Goal: Find specific fact: Find specific fact

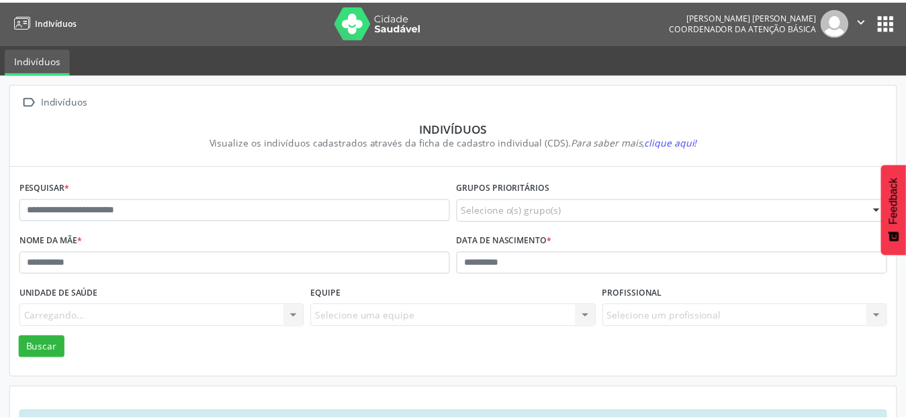
scroll to position [50, 0]
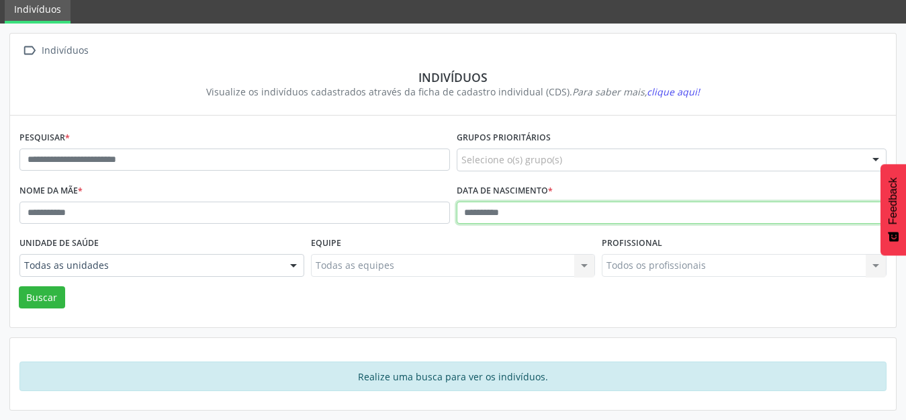
click at [463, 214] on input "text" at bounding box center [672, 213] width 431 height 23
type input "**********"
click at [19, 286] on button "Buscar" at bounding box center [42, 297] width 46 height 23
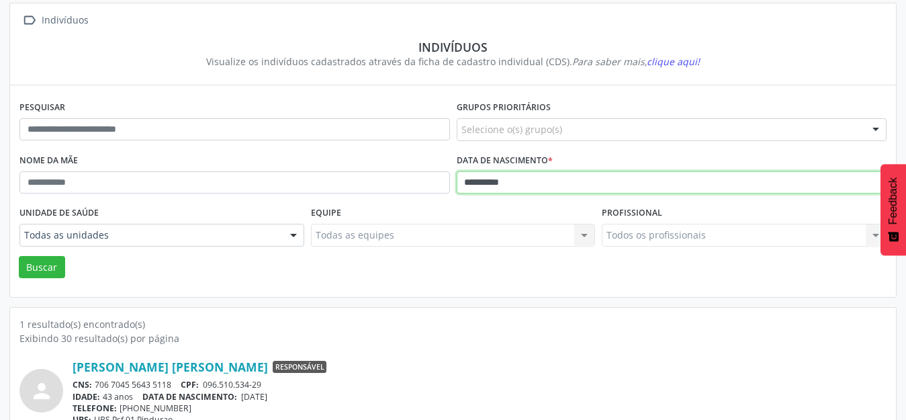
scroll to position [128, 0]
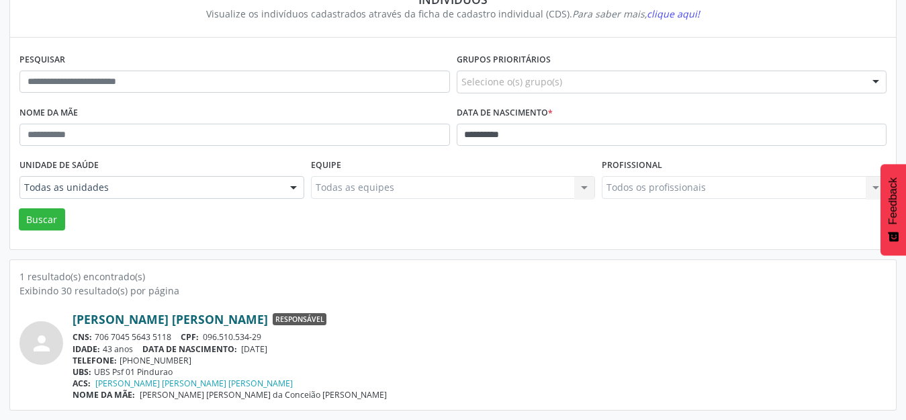
click at [118, 318] on link "[PERSON_NAME] [PERSON_NAME]" at bounding box center [170, 319] width 195 height 15
click at [116, 315] on link "[PERSON_NAME] [PERSON_NAME]" at bounding box center [170, 319] width 195 height 15
click at [538, 274] on div "1 resultado(s) encontrado(s)" at bounding box center [452, 276] width 867 height 14
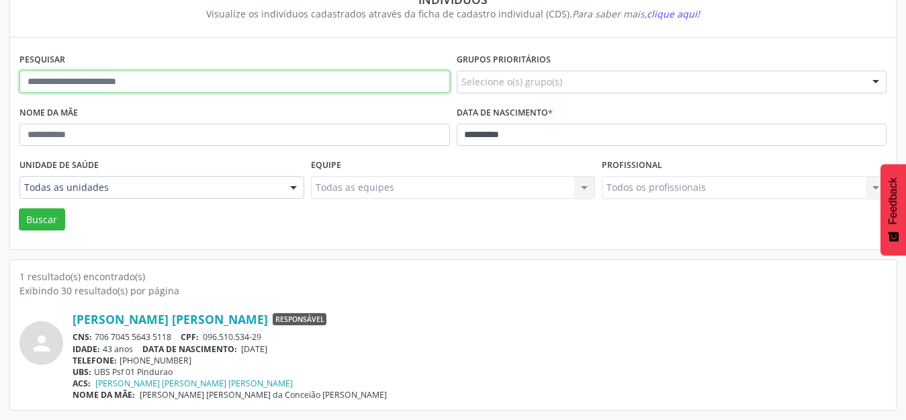
click at [129, 83] on input "text" at bounding box center [234, 82] width 431 height 23
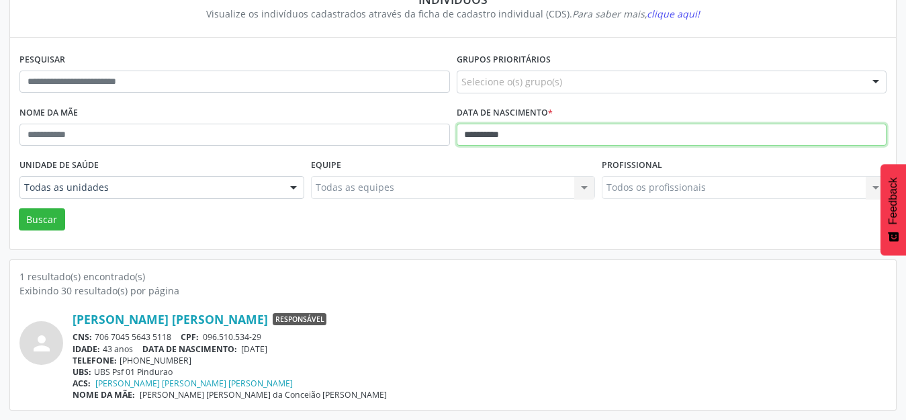
click at [468, 137] on input "**********" at bounding box center [672, 135] width 431 height 23
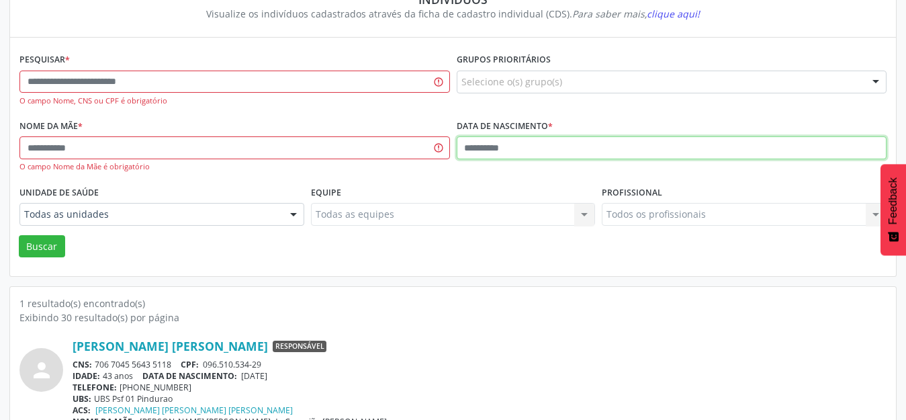
click at [19, 235] on button "Buscar" at bounding box center [42, 246] width 46 height 23
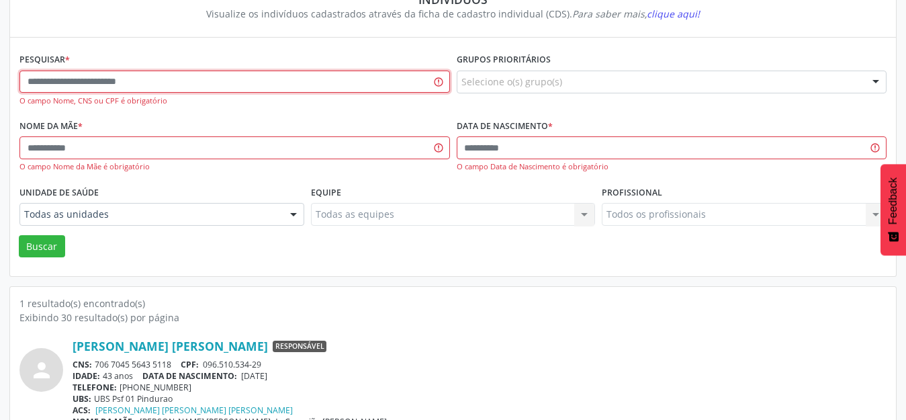
click at [200, 77] on input "text" at bounding box center [234, 82] width 431 height 23
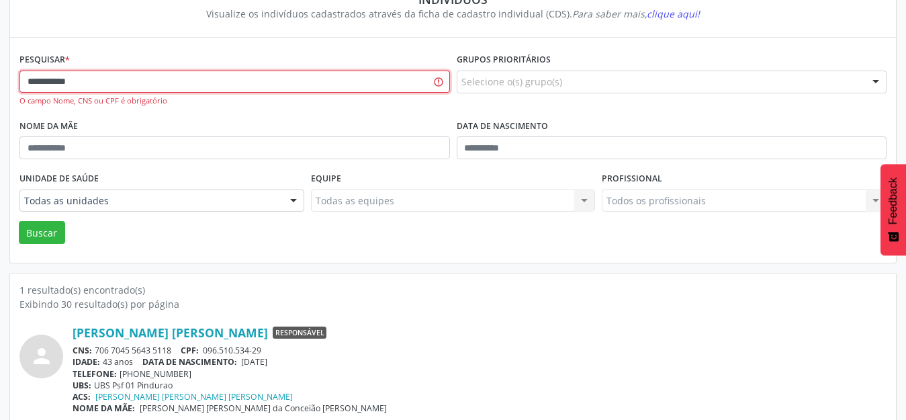
click at [19, 221] on button "Buscar" at bounding box center [42, 232] width 46 height 23
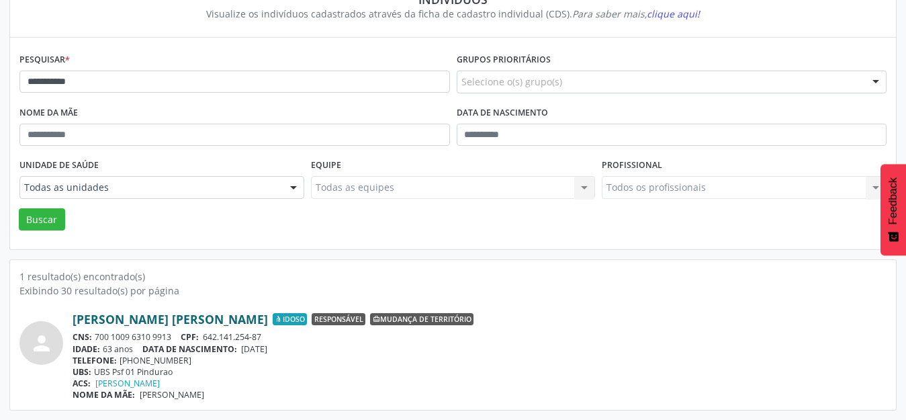
click at [122, 317] on link "[PERSON_NAME] [PERSON_NAME]" at bounding box center [170, 319] width 195 height 15
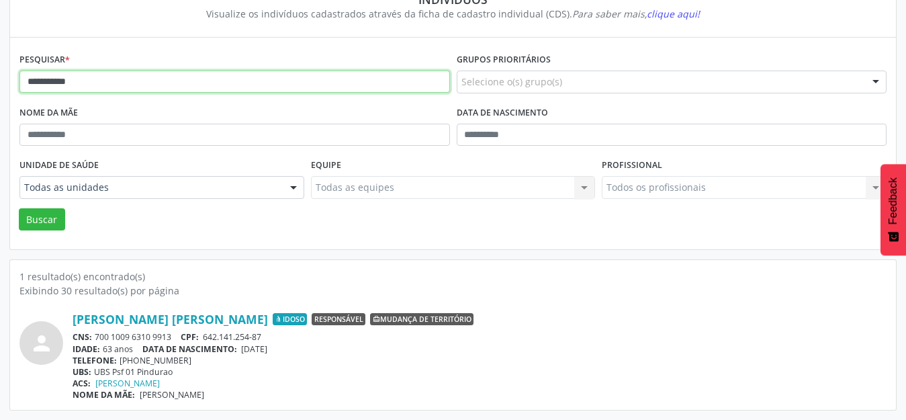
click at [99, 81] on input "**********" at bounding box center [234, 82] width 431 height 23
click at [19, 208] on button "Buscar" at bounding box center [42, 219] width 46 height 23
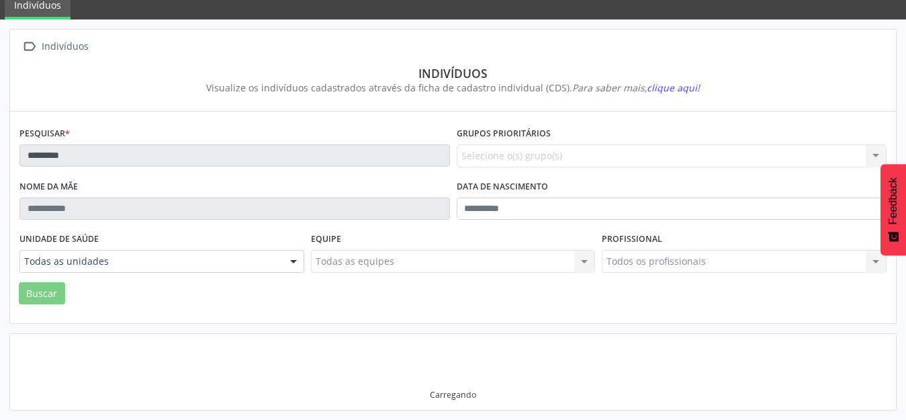
scroll to position [54, 0]
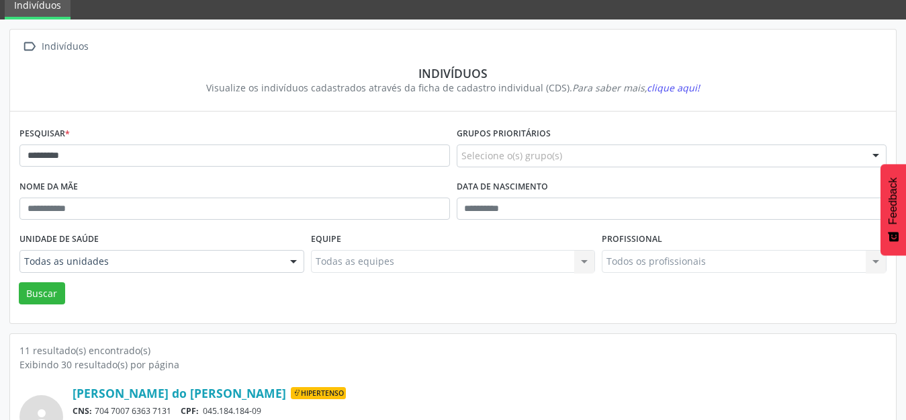
click at [609, 405] on div "CNS: 704 7007 6363 7131 CPF: 045.184.184-09" at bounding box center [480, 410] width 814 height 11
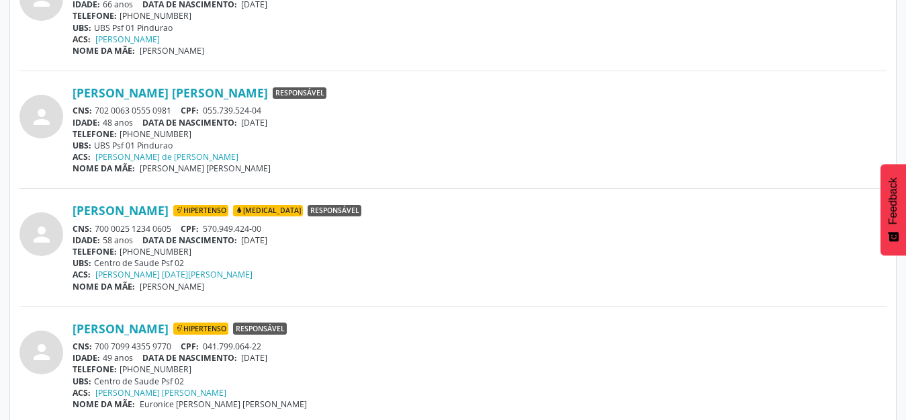
scroll to position [733, 0]
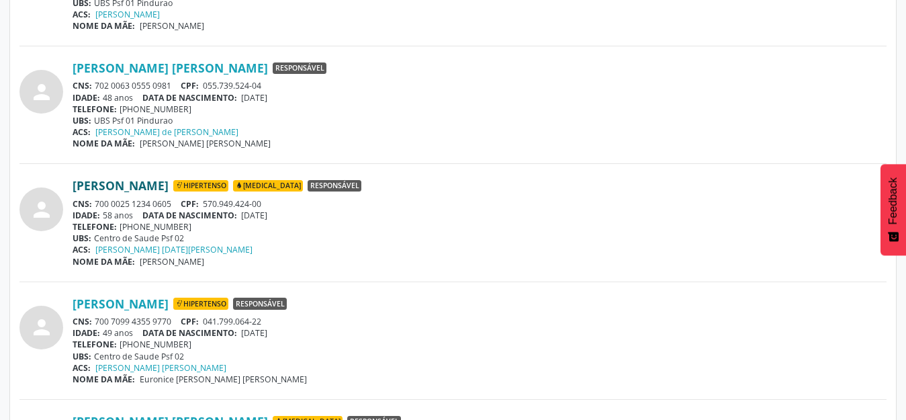
click at [169, 185] on link "[PERSON_NAME]" at bounding box center [121, 185] width 96 height 15
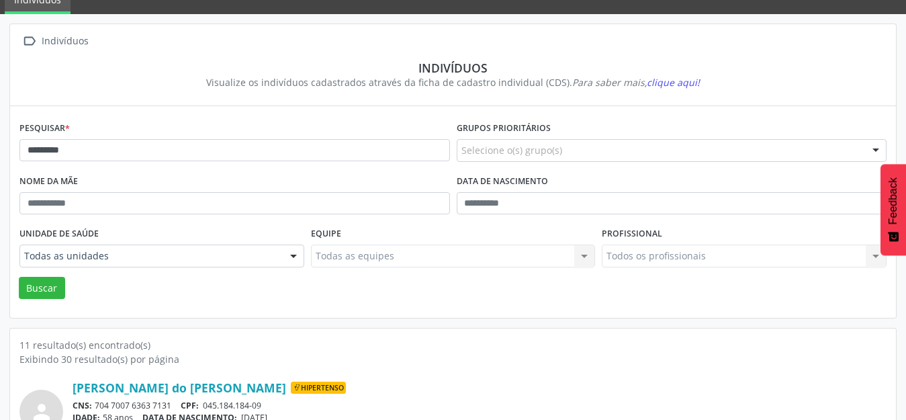
scroll to position [0, 0]
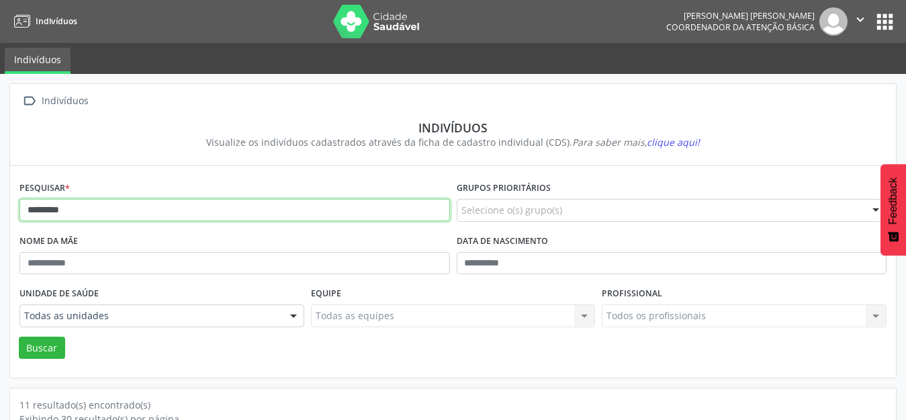
click at [78, 203] on input "*********" at bounding box center [234, 210] width 431 height 23
type input "*********"
click at [19, 337] on button "Buscar" at bounding box center [42, 348] width 46 height 23
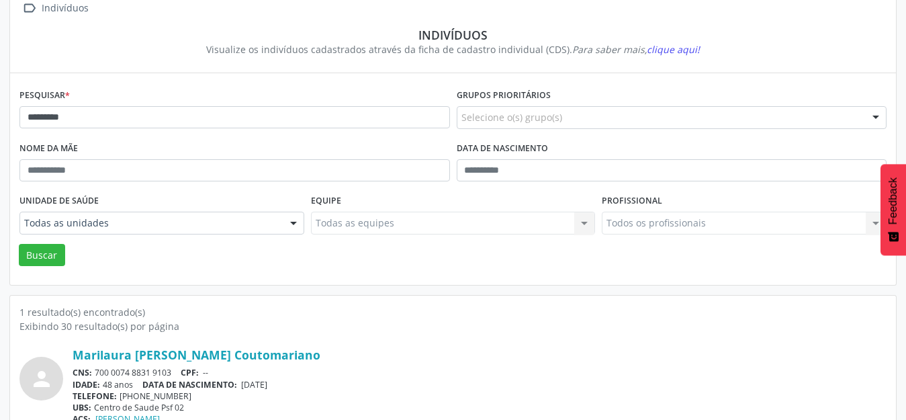
scroll to position [128, 0]
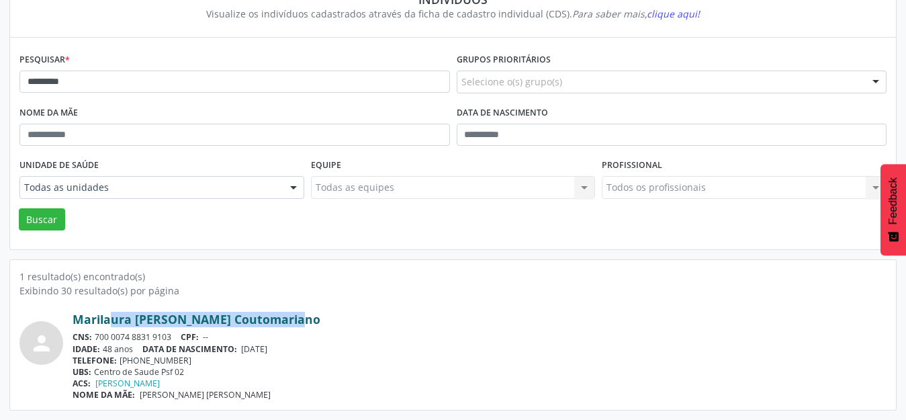
drag, startPoint x: 260, startPoint y: 319, endPoint x: 76, endPoint y: 322, distance: 184.1
click at [76, 322] on div "Marilaura [PERSON_NAME] Coutomariano" at bounding box center [480, 319] width 814 height 15
copy link "Marilaura [PERSON_NAME] Coutomariano"
drag, startPoint x: 144, startPoint y: 340, endPoint x: 102, endPoint y: 333, distance: 42.9
click at [102, 333] on div "CNS: 700 0074 8831 9103 CPF: --" at bounding box center [480, 336] width 814 height 11
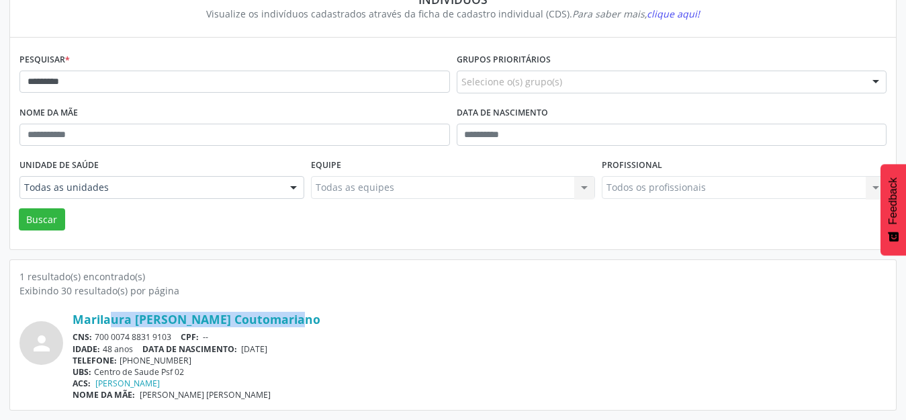
copy div "700 0074 8831 9103"
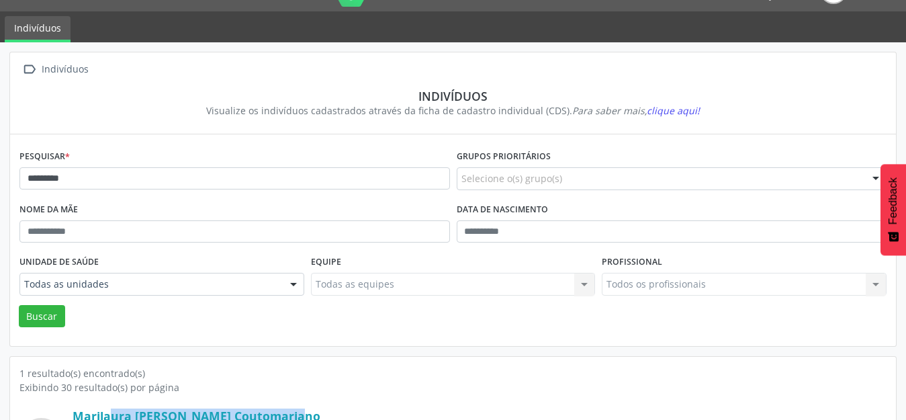
scroll to position [0, 0]
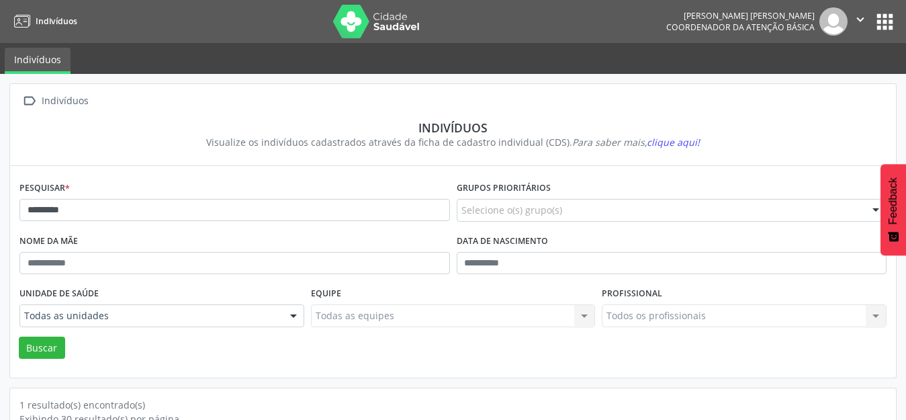
click at [887, 21] on button "apps" at bounding box center [885, 22] width 24 height 24
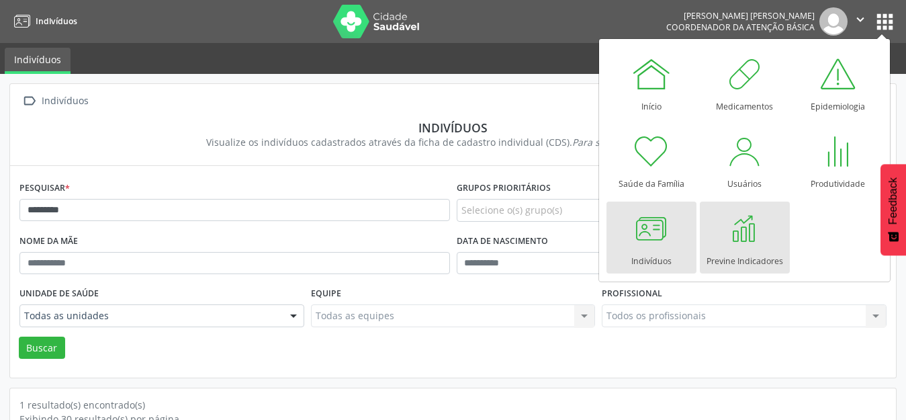
click at [743, 250] on div "Previne Indicadores" at bounding box center [745, 258] width 77 height 18
